Goal: Task Accomplishment & Management: Manage account settings

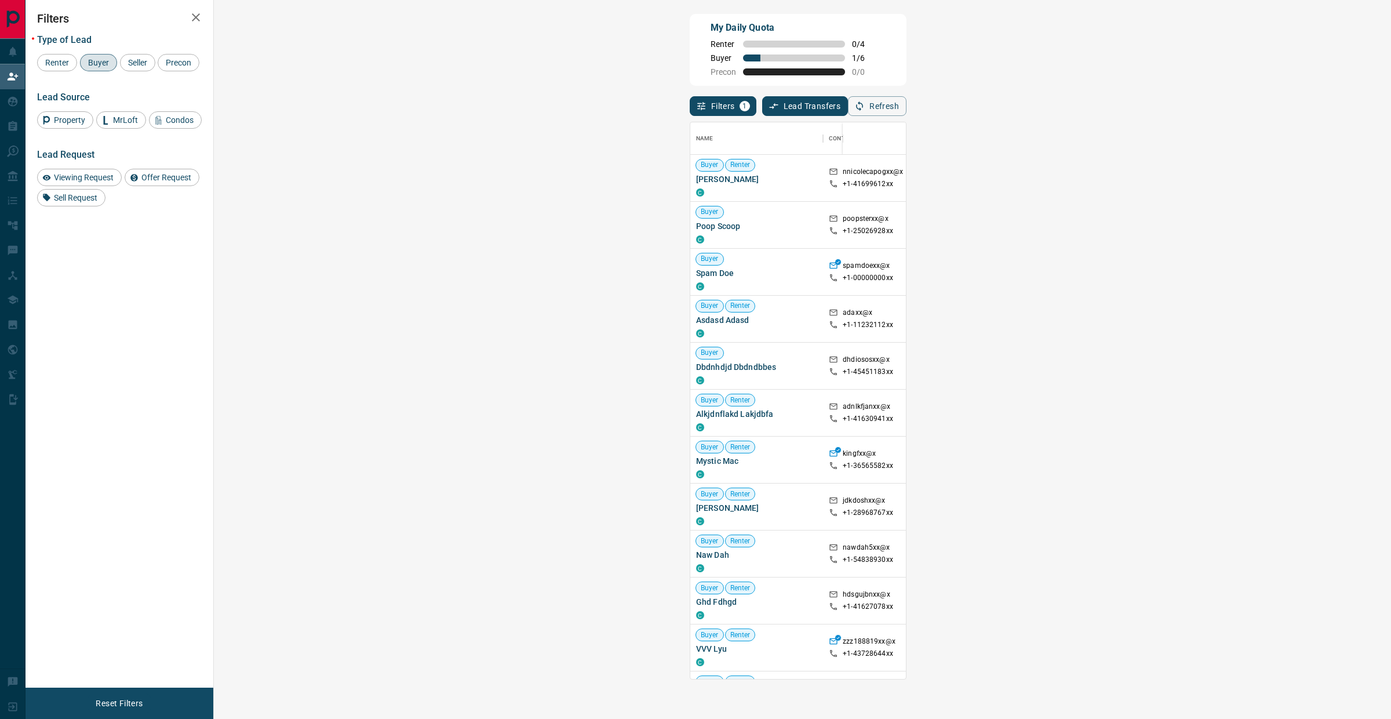
scroll to position [546, 1142]
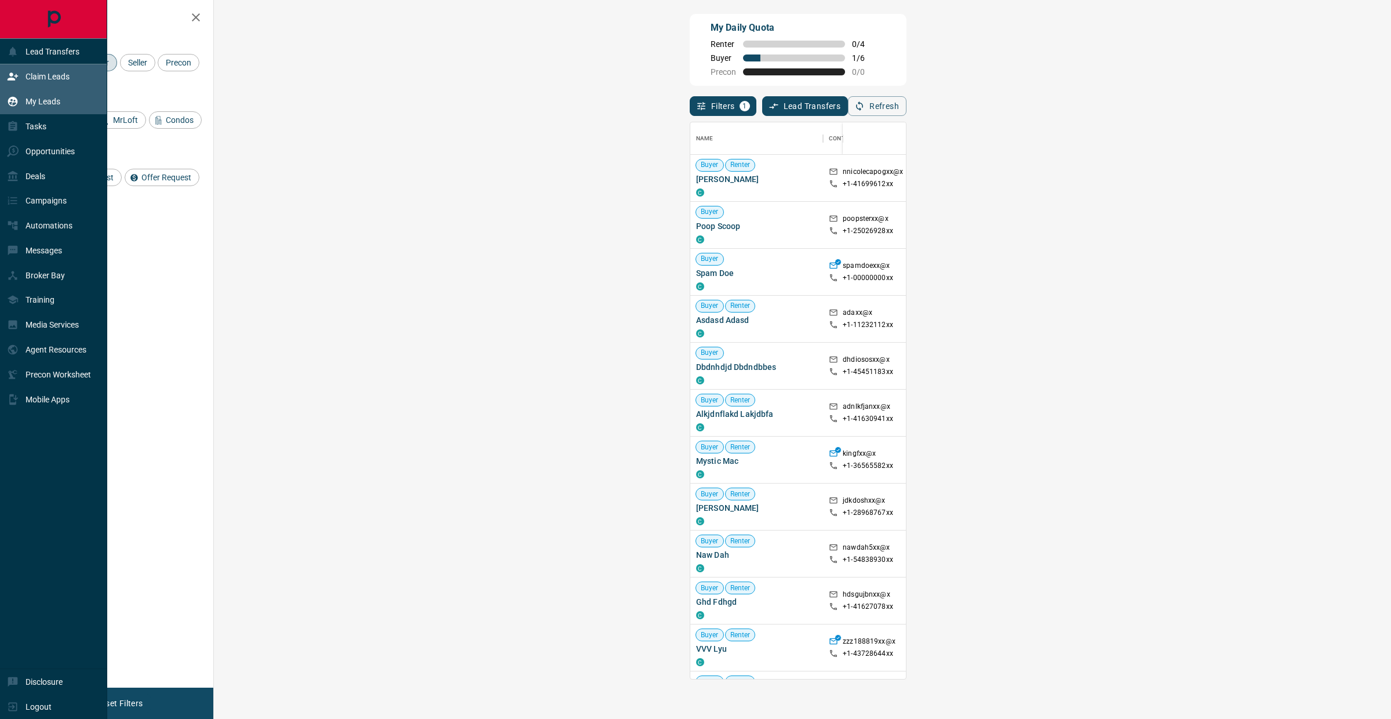
click at [45, 99] on p "My Leads" at bounding box center [43, 101] width 35 height 9
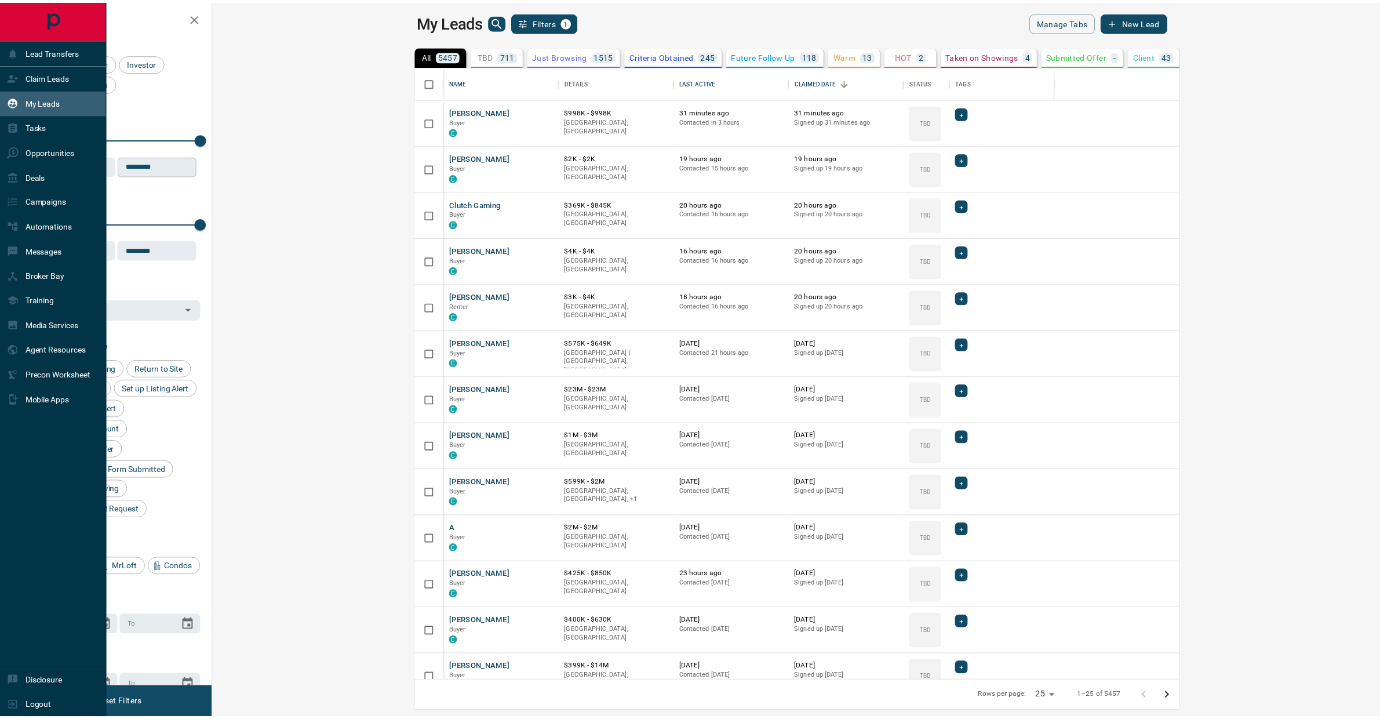
scroll to position [605, 1162]
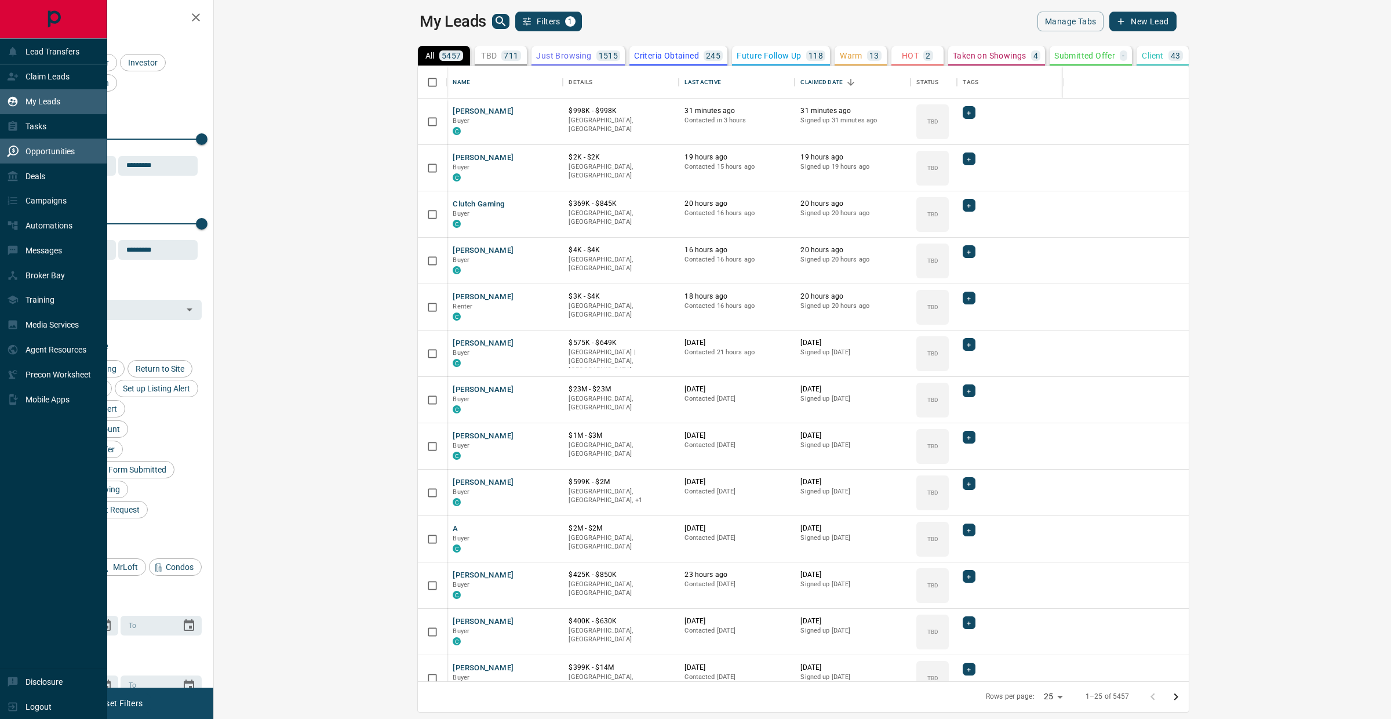
click at [16, 157] on div "Opportunities" at bounding box center [41, 150] width 68 height 19
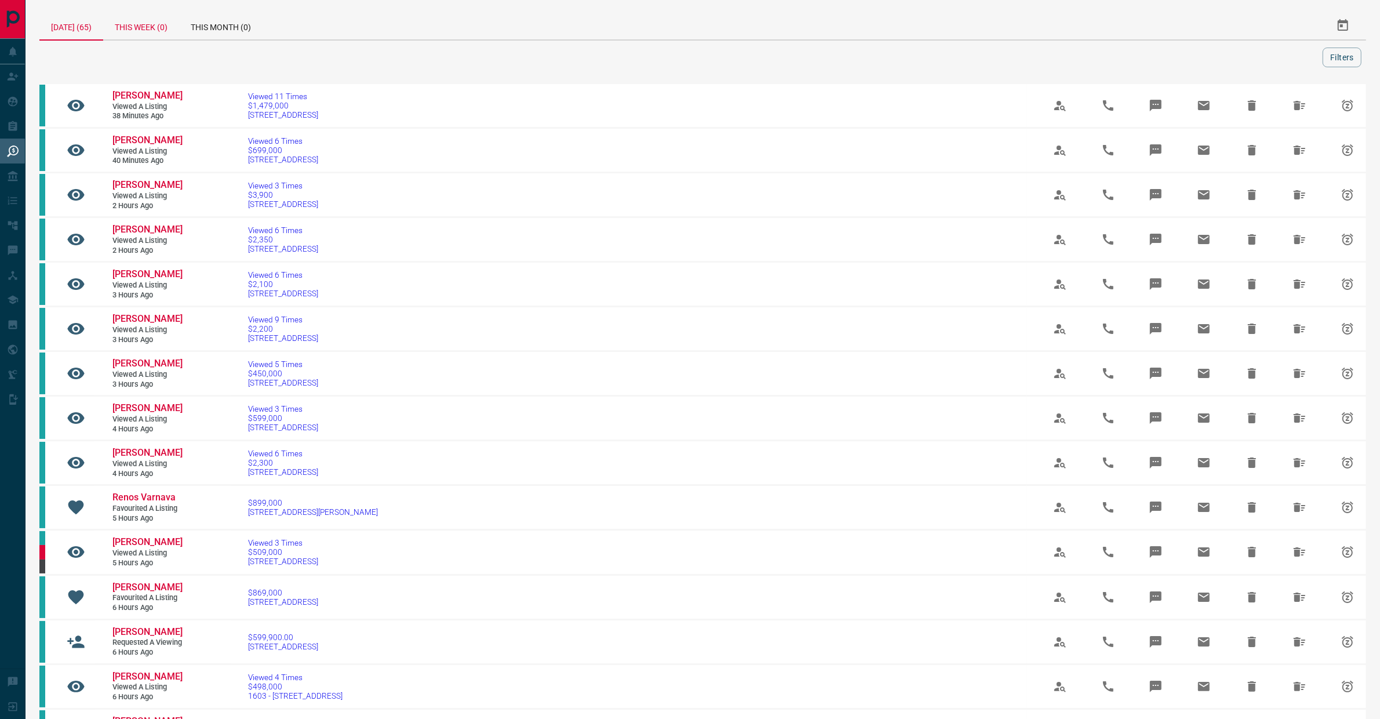
click at [141, 28] on div "This Week (0)" at bounding box center [141, 26] width 76 height 28
click at [90, 28] on div "[DATE] (65)" at bounding box center [71, 26] width 64 height 28
click at [83, 22] on div "[DATE] (65)" at bounding box center [71, 26] width 64 height 29
click at [1348, 51] on button "Filters" at bounding box center [1342, 58] width 39 height 20
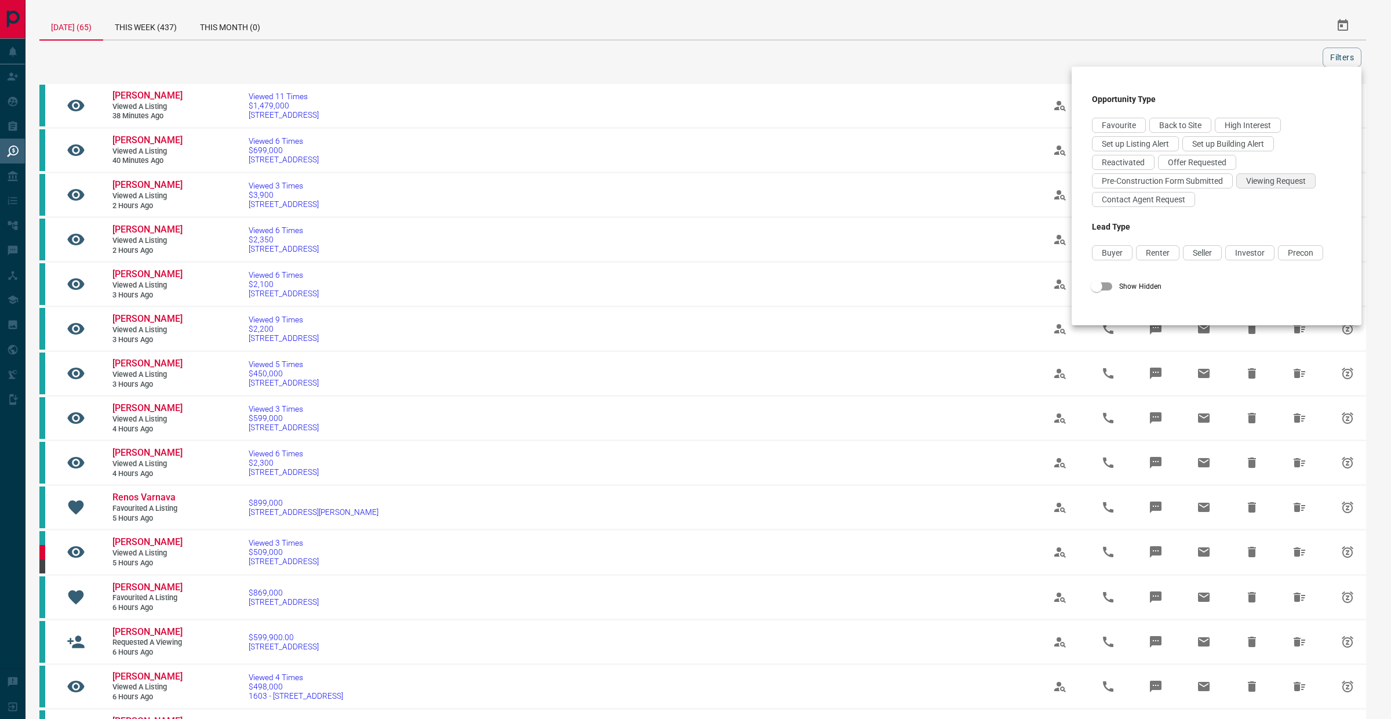
click at [1250, 177] on span "Viewing Request" at bounding box center [1276, 180] width 60 height 9
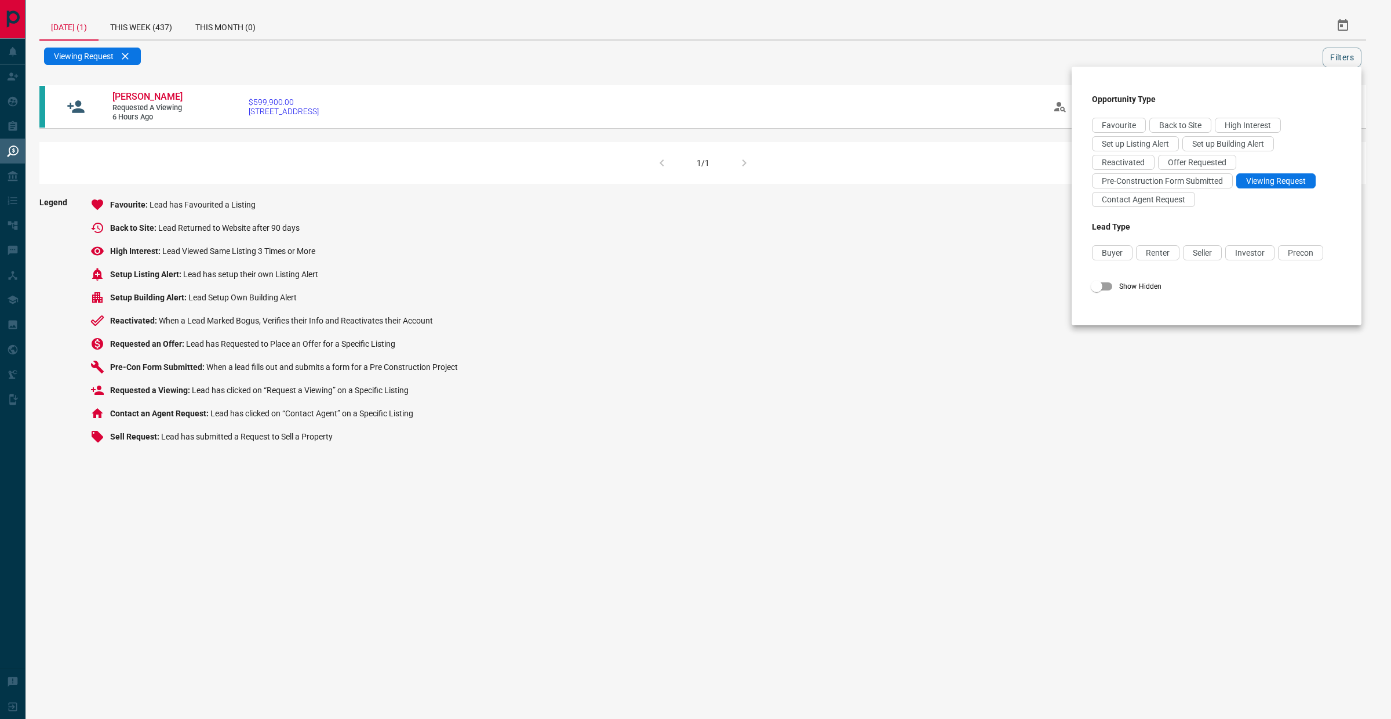
click at [389, 41] on div at bounding box center [695, 359] width 1391 height 719
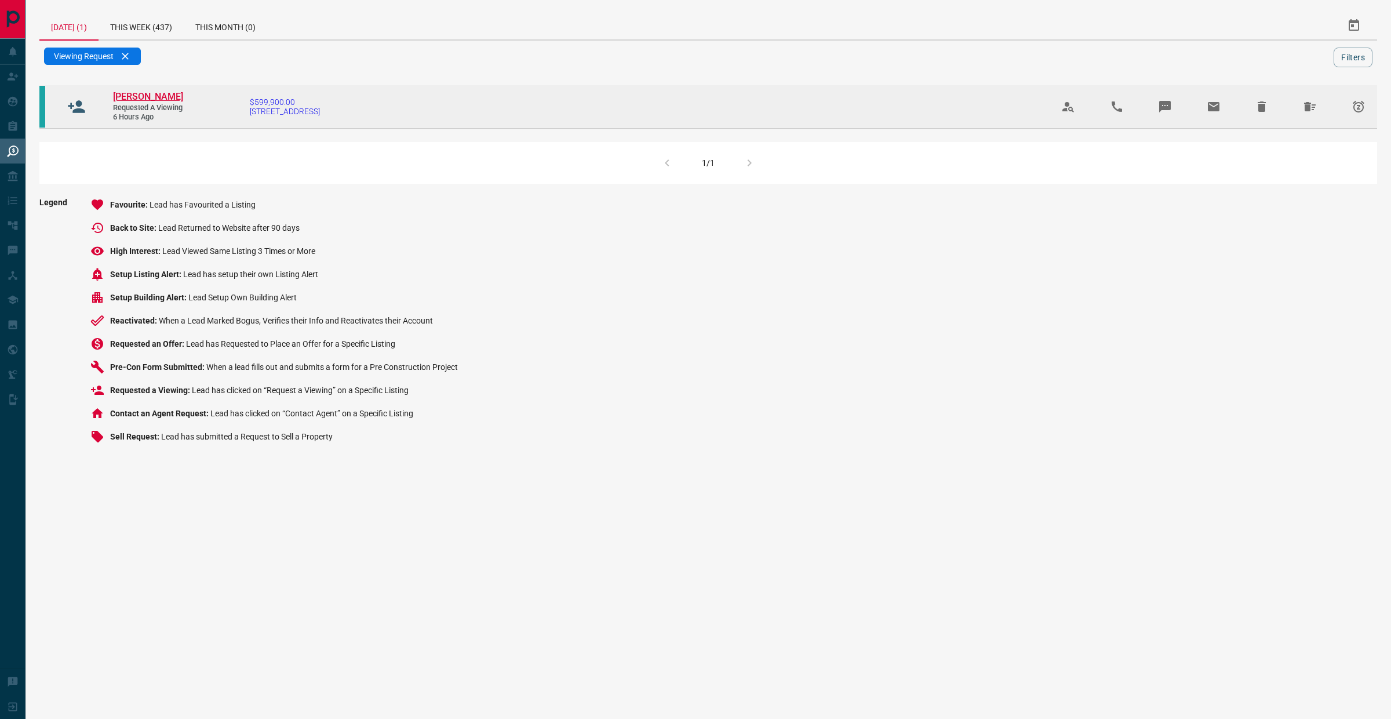
click at [176, 99] on span "[PERSON_NAME]" at bounding box center [148, 96] width 70 height 11
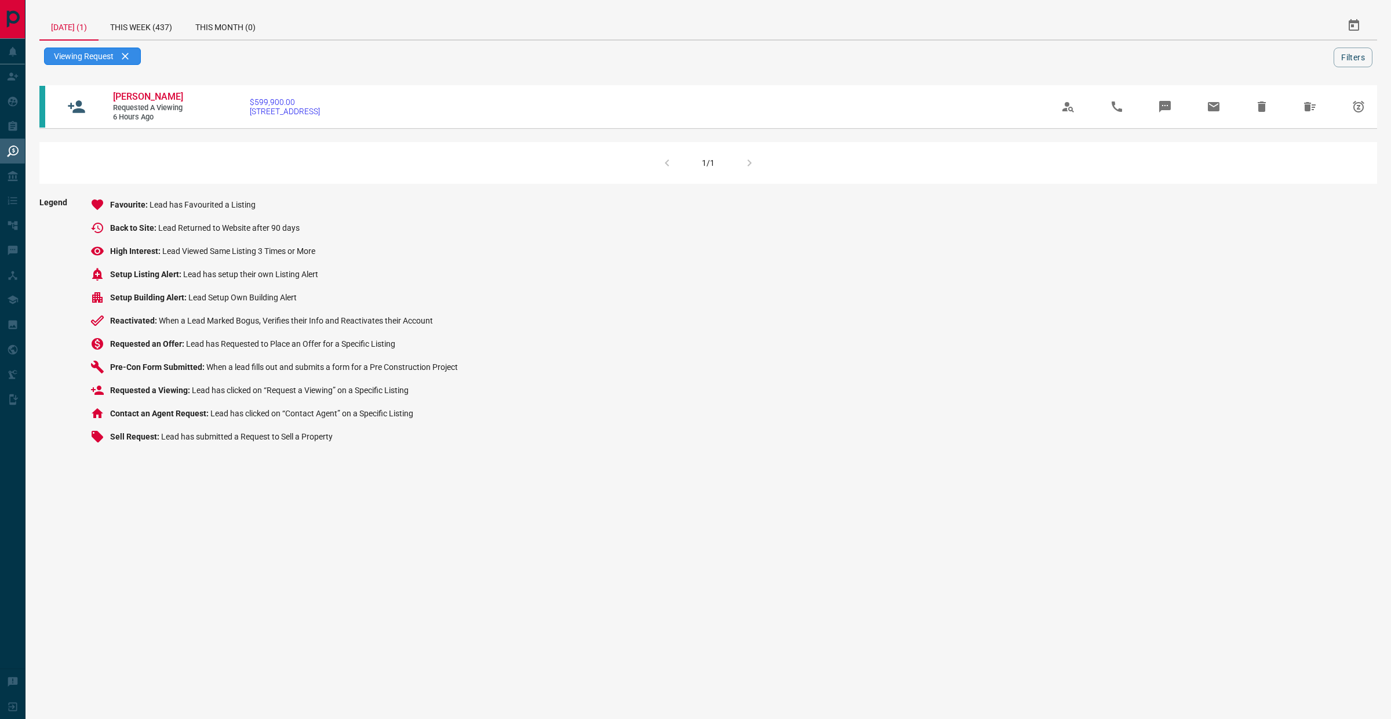
click at [133, 55] on div "Viewing Request" at bounding box center [92, 56] width 97 height 17
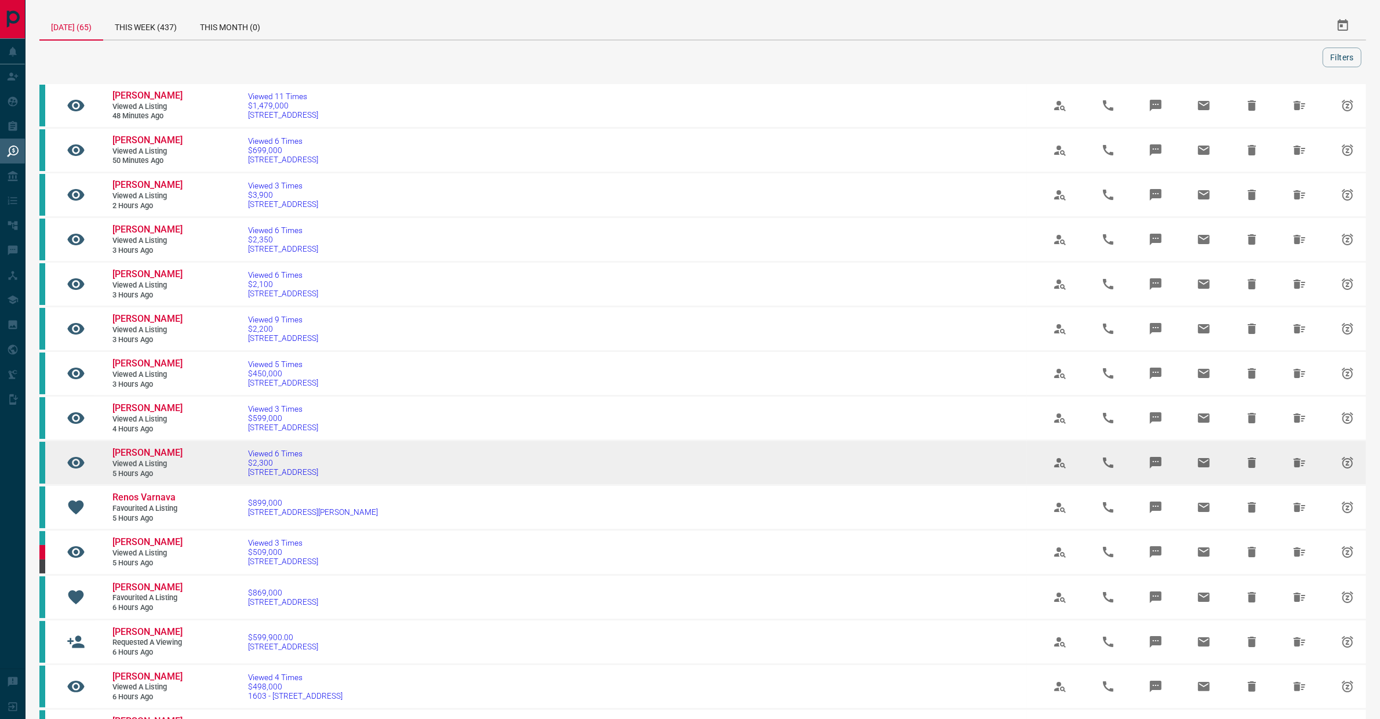
scroll to position [3, 0]
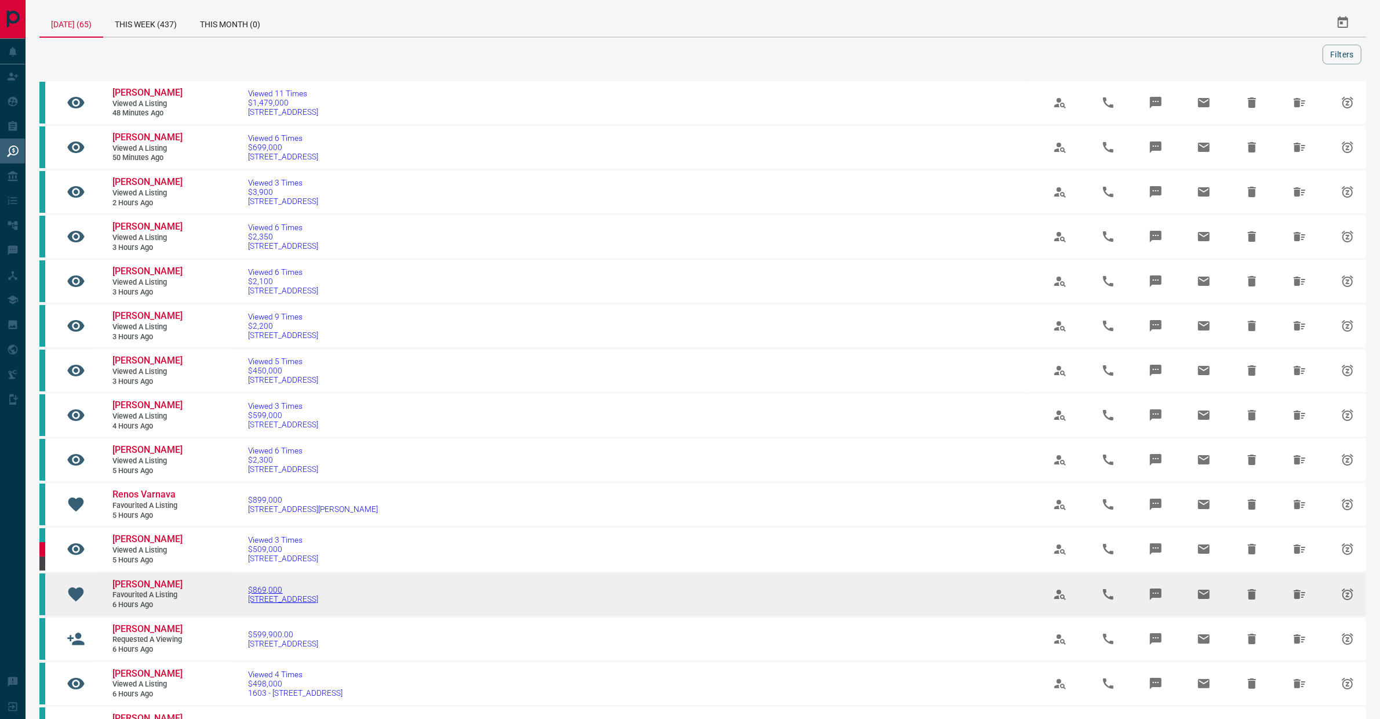
click at [279, 594] on span "$869,000" at bounding box center [284, 589] width 70 height 9
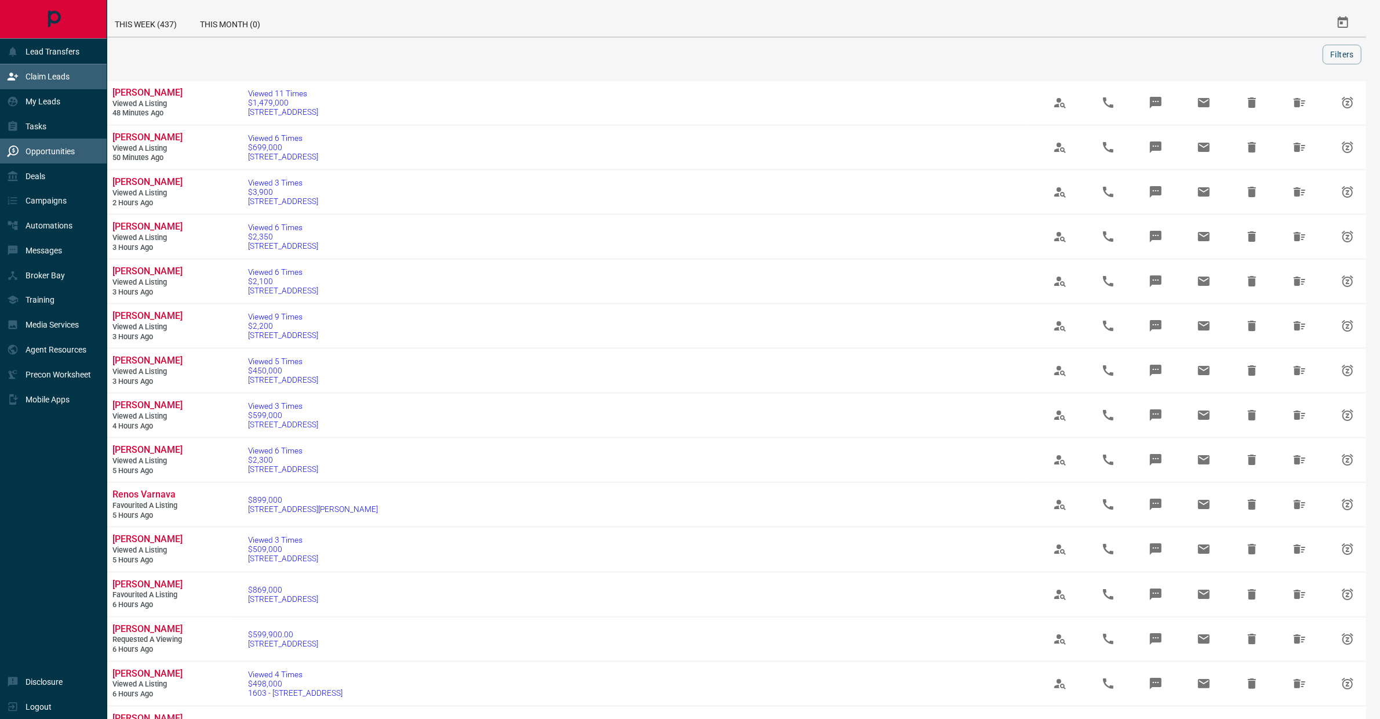
click at [12, 75] on icon at bounding box center [13, 77] width 10 height 8
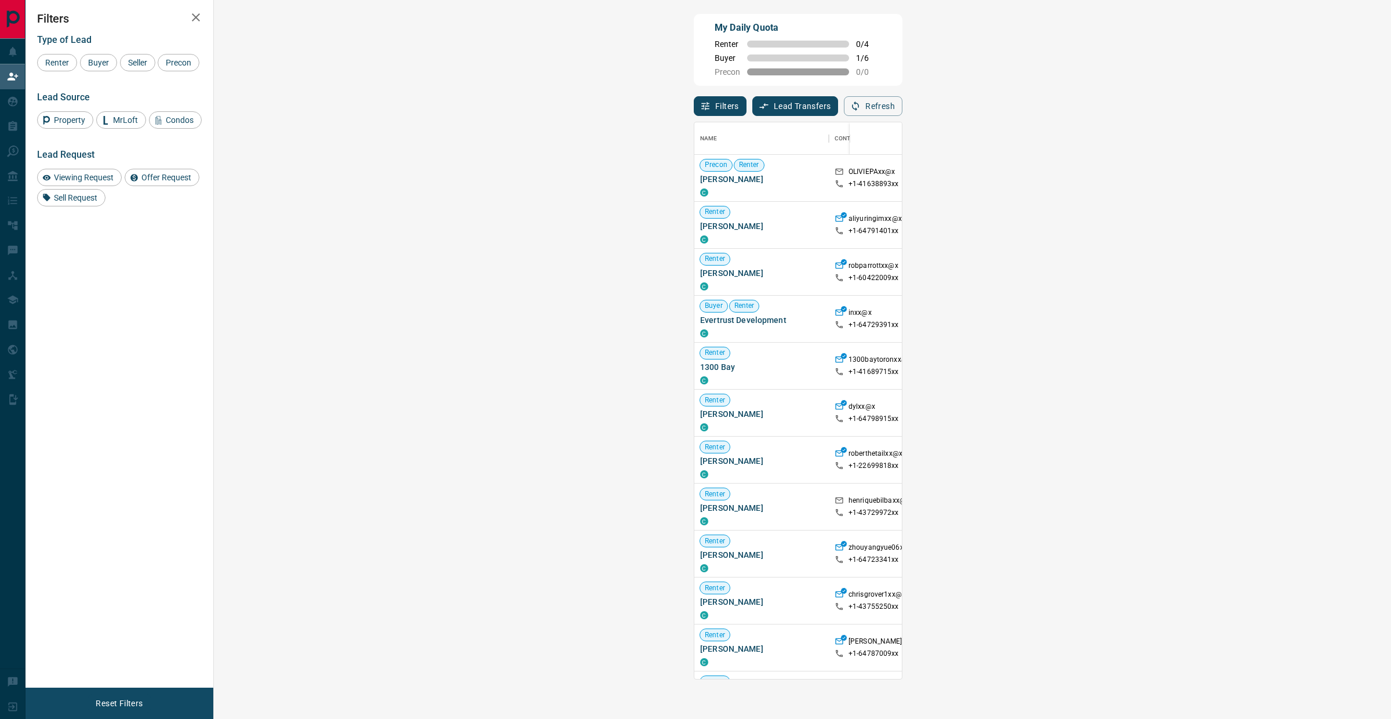
scroll to position [546, 1142]
click at [107, 70] on div "Buyer" at bounding box center [98, 62] width 37 height 17
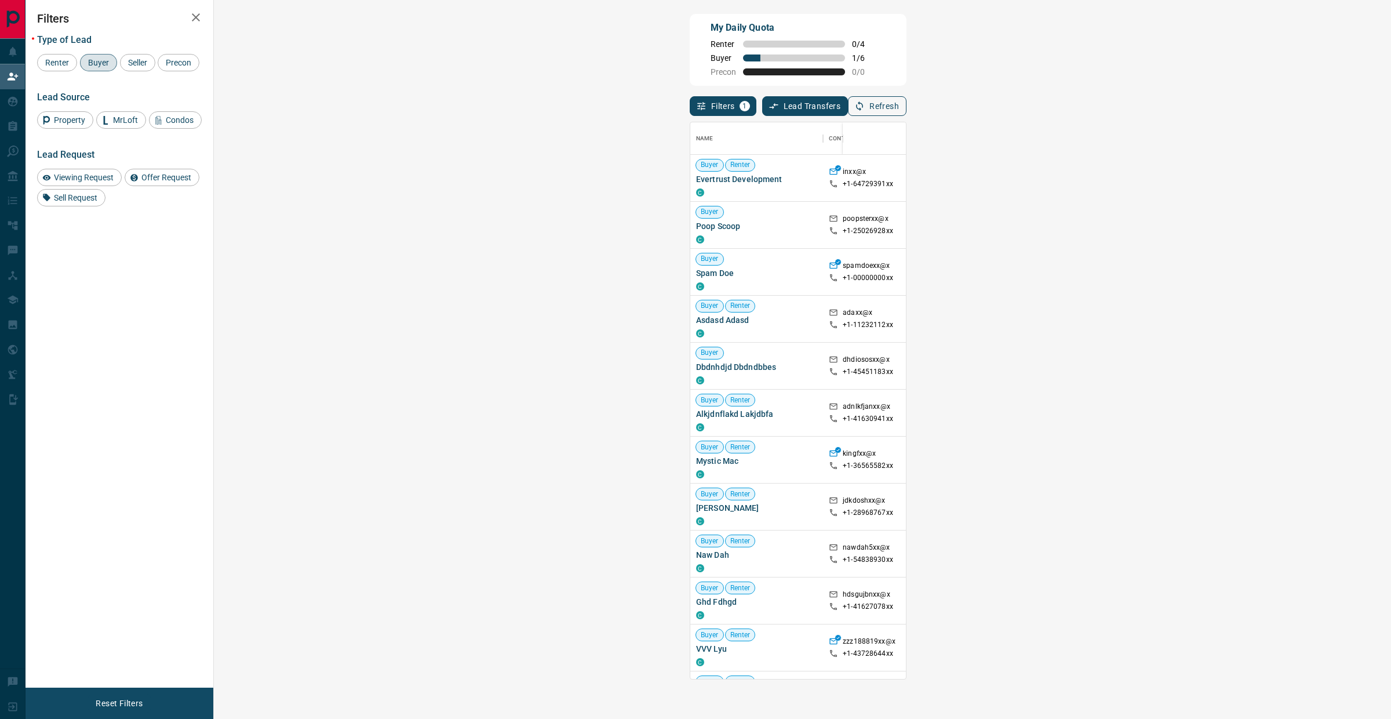
click at [907, 103] on button "Refresh" at bounding box center [877, 106] width 59 height 20
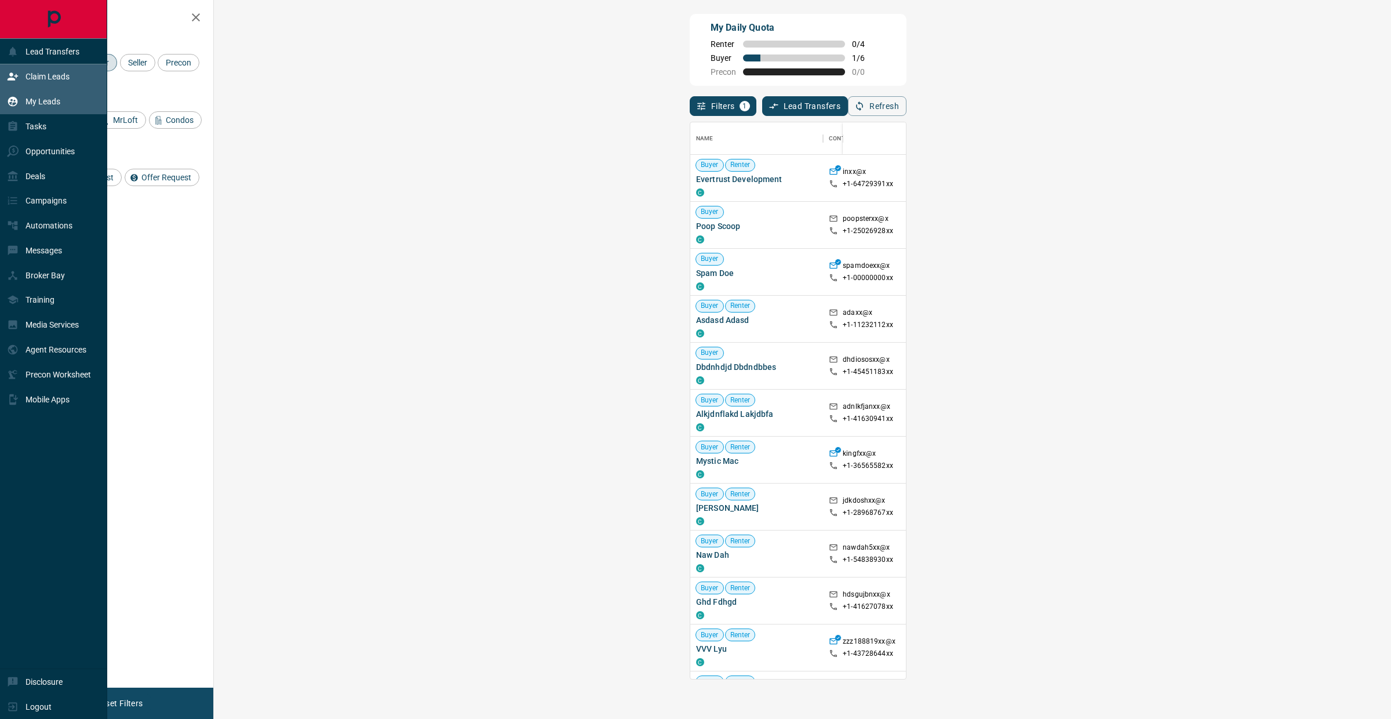
click at [21, 105] on div "My Leads" at bounding box center [33, 101] width 53 height 19
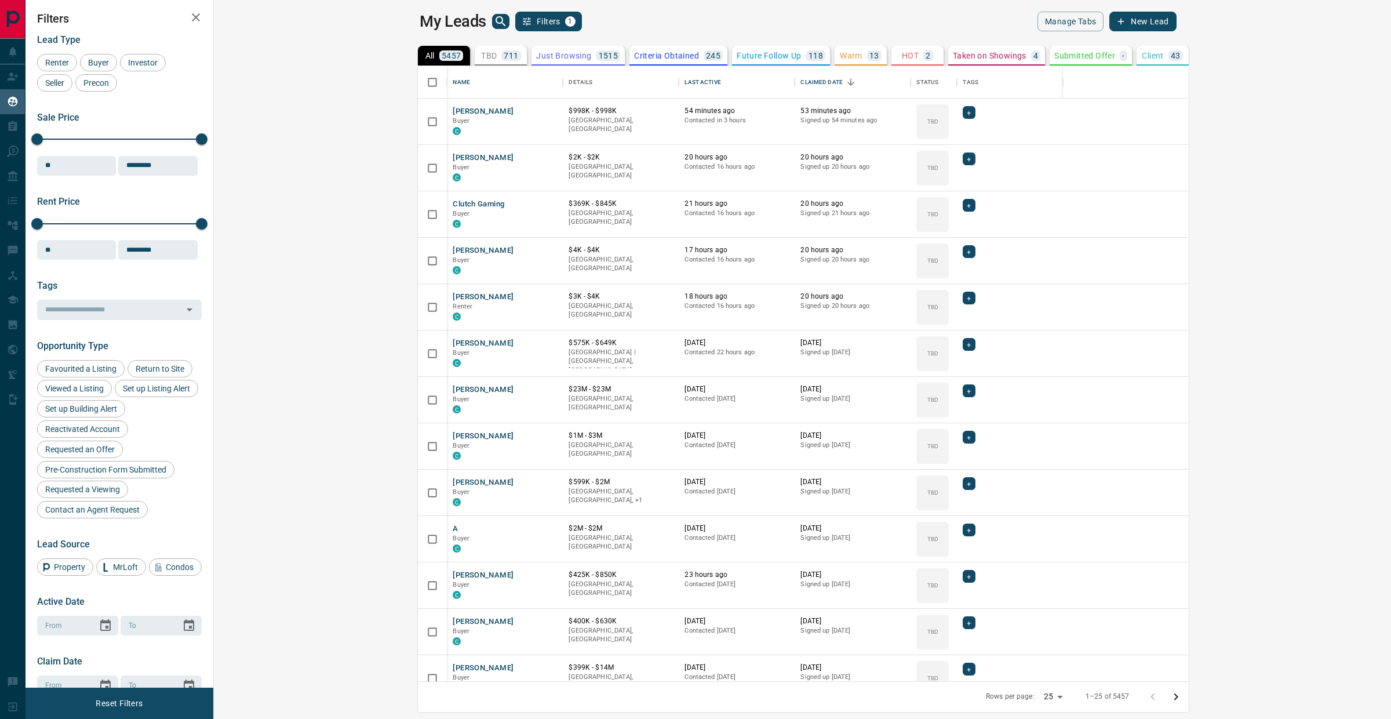
scroll to position [605, 1162]
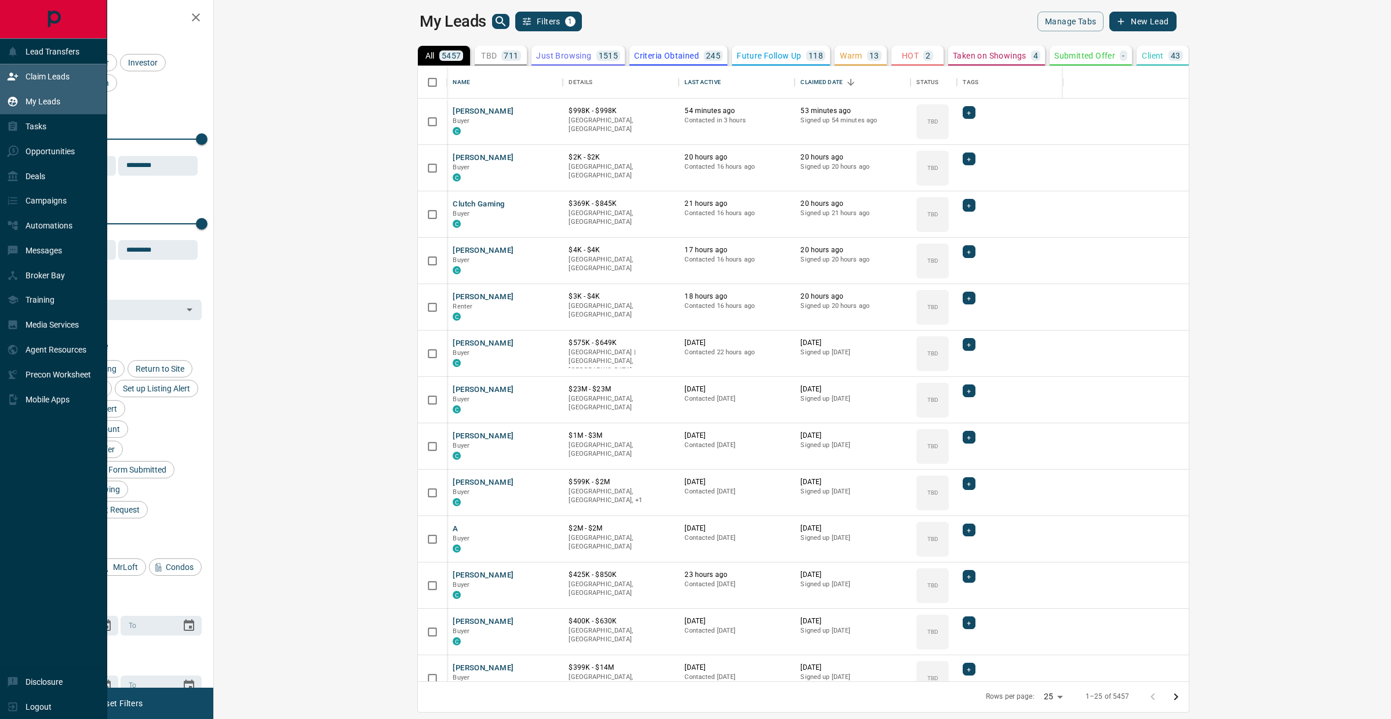
click at [45, 72] on p "Claim Leads" at bounding box center [48, 76] width 44 height 9
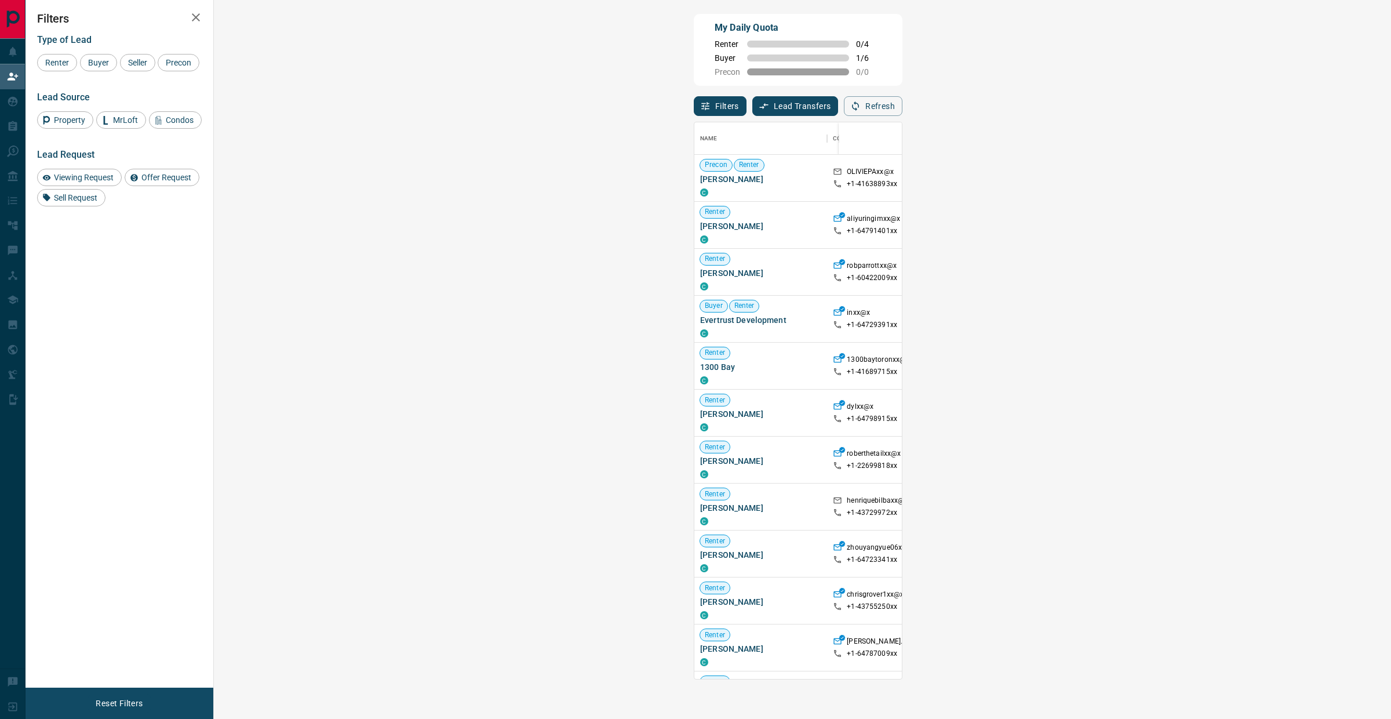
scroll to position [546, 1142]
click at [104, 60] on span "Buyer" at bounding box center [98, 62] width 29 height 9
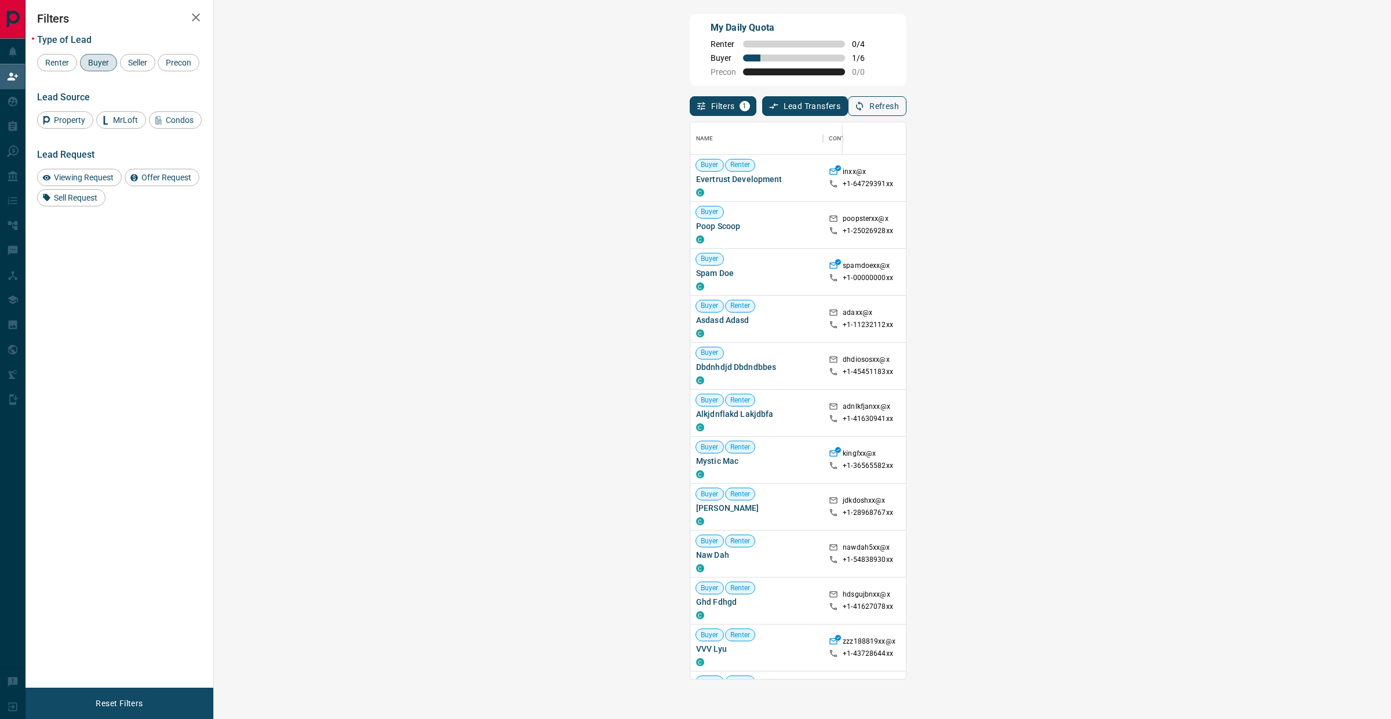
click at [907, 108] on button "Refresh" at bounding box center [877, 106] width 59 height 20
